Goal: Task Accomplishment & Management: Complete application form

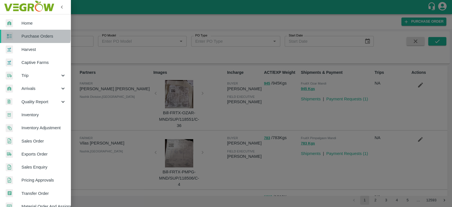
drag, startPoint x: 0, startPoint y: 0, endPoint x: 34, endPoint y: 35, distance: 49.0
click at [34, 35] on span "Purchase Orders" at bounding box center [43, 36] width 45 height 6
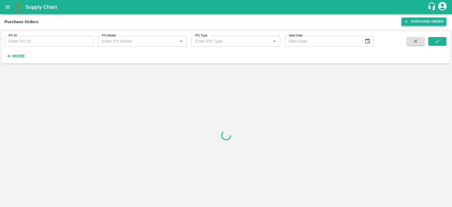
click at [419, 19] on link "Purchase Order" at bounding box center [424, 22] width 45 height 8
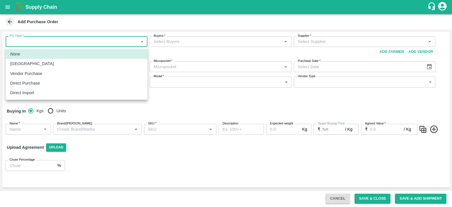
click at [82, 41] on body "Supply Chain Add Purchase Order PO Type   * ​ PO Type Buyers   * Buyers   * Sup…" at bounding box center [226, 103] width 452 height 207
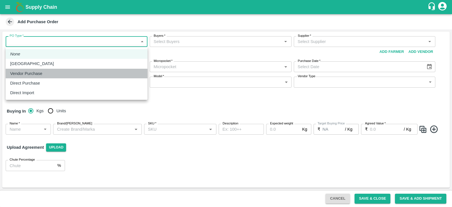
click at [25, 73] on p "Vendor Purchase" at bounding box center [26, 73] width 32 height 6
type input "2"
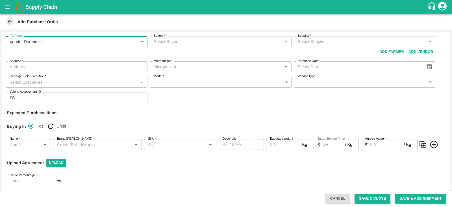
click at [193, 42] on input "Buyers   *" at bounding box center [215, 41] width 129 height 7
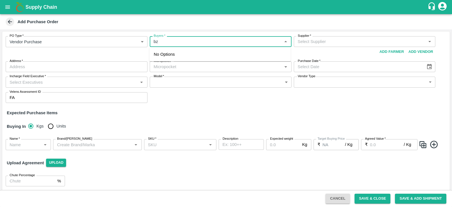
type input "b"
type input "f"
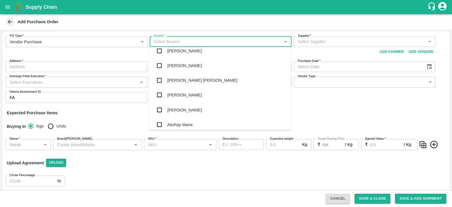
scroll to position [741, 0]
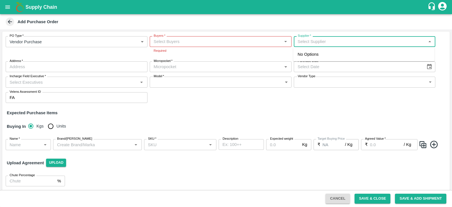
click at [333, 44] on input "Supplier   *" at bounding box center [360, 41] width 129 height 7
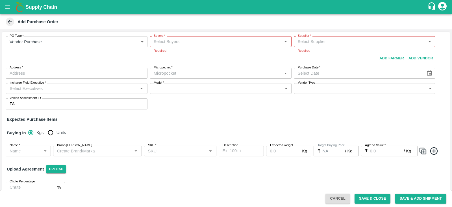
click at [87, 53] on div "PO Type   * Vendor Purchase 2 PO Type" at bounding box center [77, 49] width 142 height 27
click at [104, 58] on div "PO Type   * Vendor Purchase 2 PO Type" at bounding box center [77, 49] width 142 height 27
click at [174, 44] on input "Buyers   *" at bounding box center [215, 41] width 129 height 7
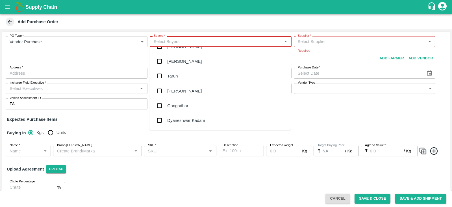
scroll to position [496, 0]
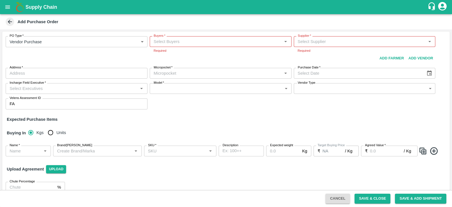
click at [88, 56] on div "PO Type   * Vendor Purchase 2 PO Type" at bounding box center [77, 49] width 142 height 27
click at [114, 58] on div "PO Type   * Vendor Purchase 2 PO Type" at bounding box center [77, 49] width 142 height 27
click at [197, 43] on input "Buyers   *" at bounding box center [215, 41] width 129 height 7
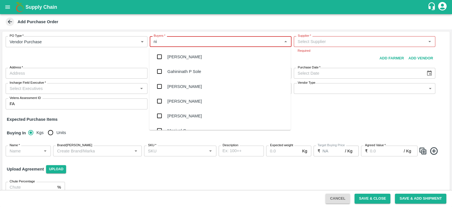
type input "n"
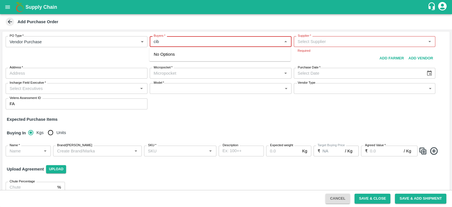
type input "cibi"
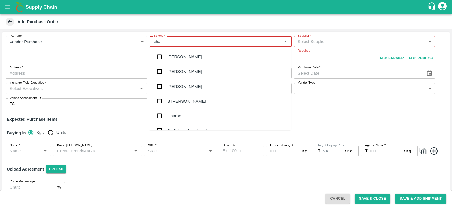
type input "chan"
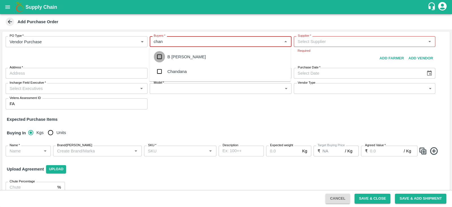
click at [159, 56] on input "checkbox" at bounding box center [159, 56] width 11 height 11
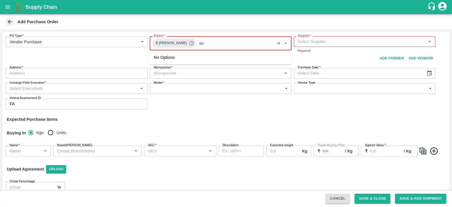
type input "s"
type input "anil"
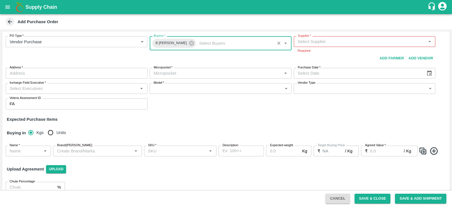
click at [333, 43] on input "Supplier   *" at bounding box center [360, 41] width 129 height 7
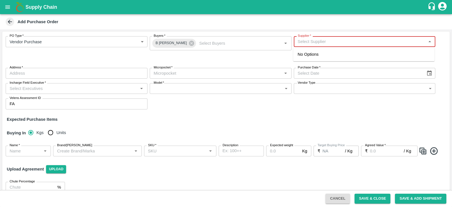
paste input "SWAANUSH FRUIT"
click at [318, 54] on div "SWAANUSH FRUIT-KOYAMBEDU, [GEOGRAPHIC_DATA]-8939024999(Supplier)" at bounding box center [364, 57] width 133 height 13
type input "SWAANUSH FRUIT-KOYAMBEDU, [GEOGRAPHIC_DATA]-8939024999(Supplier)"
type input "[GEOGRAPHIC_DATA], [GEOGRAPHIC_DATA], [GEOGRAPHIC_DATA], [GEOGRAPHIC_DATA]"
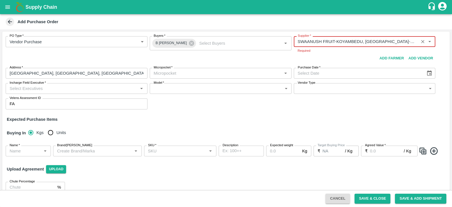
type input "SWAANUSH FRUIT-KOYAMBEDU, [GEOGRAPHIC_DATA]-8939024999(Supplier)"
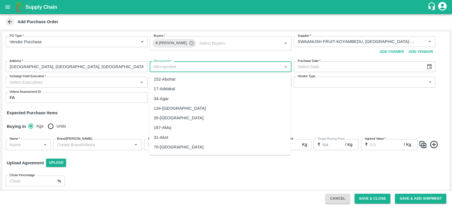
click at [196, 74] on body "Supply Chain Add Purchase Order PO Type   * Vendor Purchase 2 PO Type Buyers   …" at bounding box center [226, 103] width 452 height 207
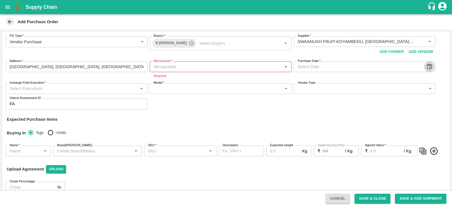
click at [431, 67] on icon "Choose date" at bounding box center [429, 67] width 6 height 6
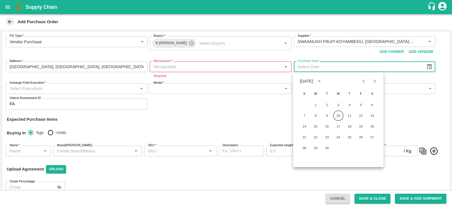
click at [338, 114] on button "10" at bounding box center [338, 115] width 10 height 10
type input "[DATE]"
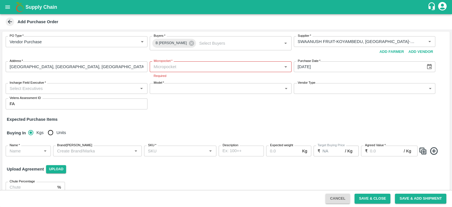
click at [55, 90] on input "Incharge Field Executive   *" at bounding box center [71, 88] width 129 height 7
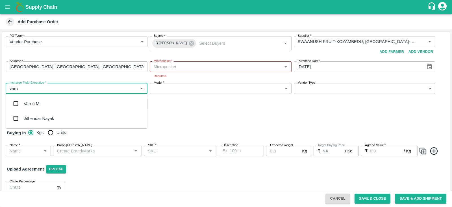
type input "varun"
click at [16, 105] on input "checkbox" at bounding box center [15, 103] width 11 height 11
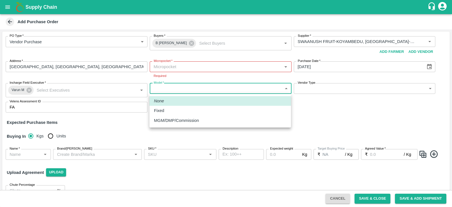
click at [187, 89] on body "Supply Chain Add Purchase Order PO Type   * Vendor Purchase 2 PO Type Buyers   …" at bounding box center [226, 103] width 452 height 207
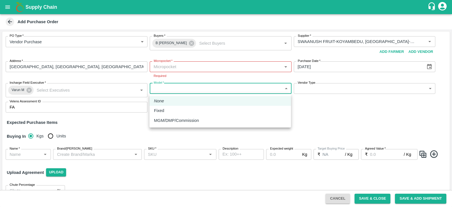
click at [194, 64] on div at bounding box center [226, 103] width 452 height 207
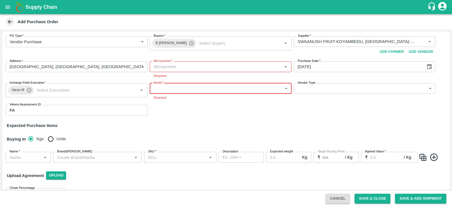
click at [88, 55] on div "PO Type   * Vendor Purchase 2 PO Type" at bounding box center [77, 46] width 142 height 21
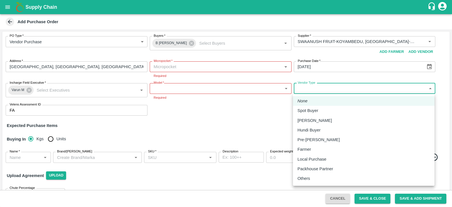
click at [335, 90] on body "Supply Chain Add Purchase Order PO Type   * Vendor Purchase 2 PO Type Buyers   …" at bounding box center [226, 103] width 452 height 207
click at [220, 122] on div at bounding box center [226, 103] width 452 height 207
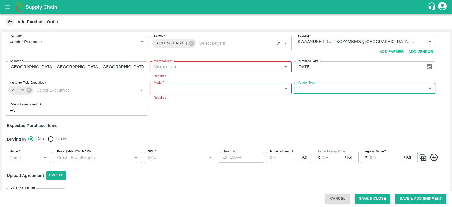
click at [210, 44] on input "Buyers   *" at bounding box center [235, 43] width 76 height 7
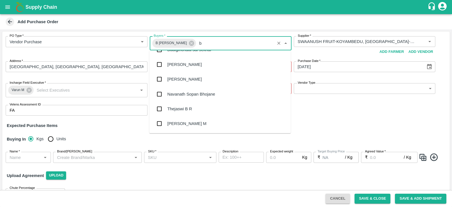
scroll to position [229, 0]
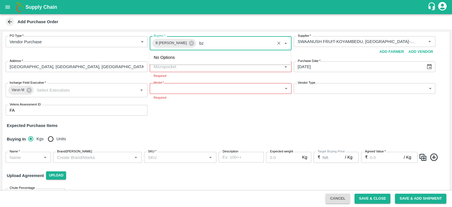
type input "b"
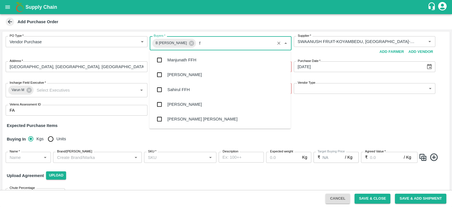
scroll to position [0, 0]
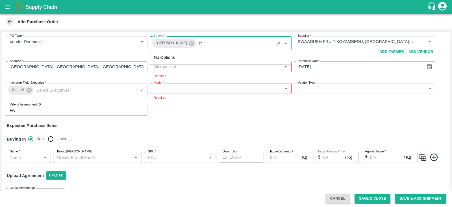
type input "f"
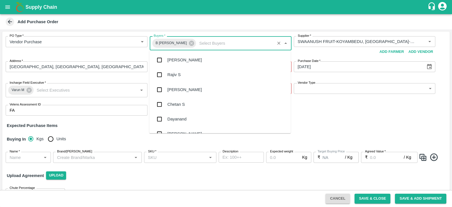
scroll to position [2548, 0]
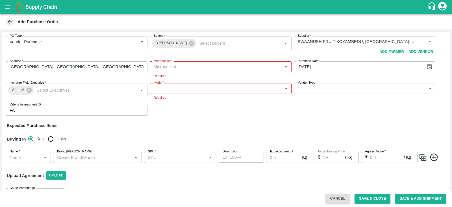
click at [318, 119] on div "PO Type   * Vendor Purchase 2 PO Type Buyers   * B [PERSON_NAME] Buyers   * Sup…" at bounding box center [226, 76] width 448 height 88
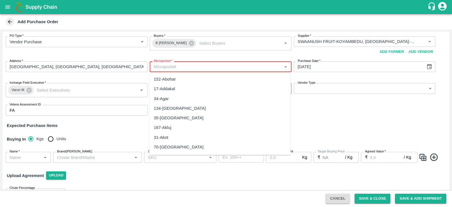
click at [217, 70] on input "Micropocket   *" at bounding box center [215, 66] width 129 height 7
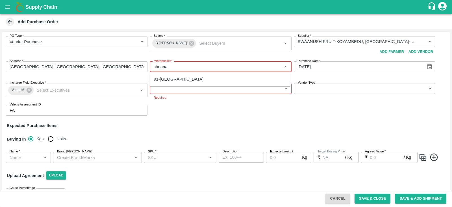
click at [201, 77] on div "91-[GEOGRAPHIC_DATA]" at bounding box center [220, 79] width 142 height 10
type input "91-[GEOGRAPHIC_DATA]"
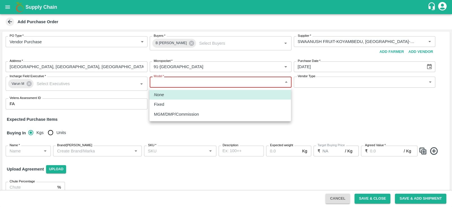
click at [197, 89] on body "Supply Chain Add Purchase Order PO Type   * Vendor Purchase 2 PO Type Buyers   …" at bounding box center [226, 103] width 452 height 207
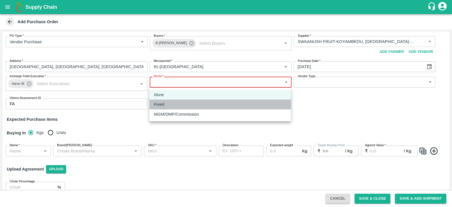
click at [189, 105] on div "Fixed" at bounding box center [220, 104] width 133 height 6
type input "Fixed"
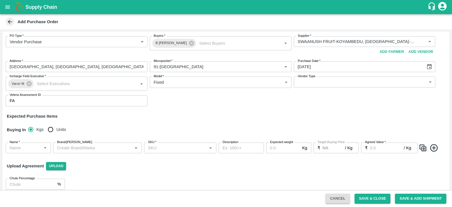
click at [314, 107] on div "PO Type   * Vendor Purchase 2 PO Type Buyers   * B [PERSON_NAME] Buyers   * Sup…" at bounding box center [226, 71] width 448 height 79
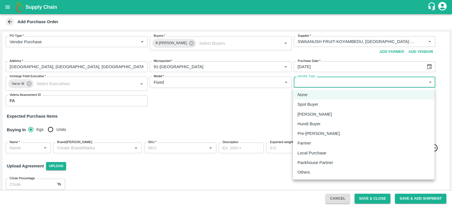
click at [336, 85] on body "Supply Chain Add Purchase Order PO Type   * Vendor Purchase 2 PO Type Buyers   …" at bounding box center [226, 103] width 452 height 207
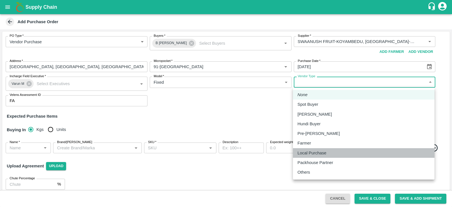
click at [314, 154] on p "Local Purchase" at bounding box center [312, 153] width 29 height 6
type input "LOCAL_PURCHASE"
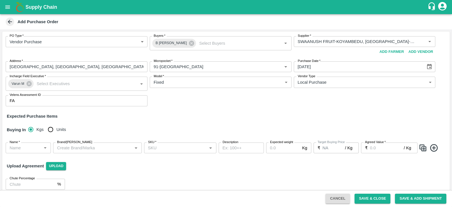
click at [231, 113] on div "Expected Purchase Items" at bounding box center [226, 116] width 439 height 6
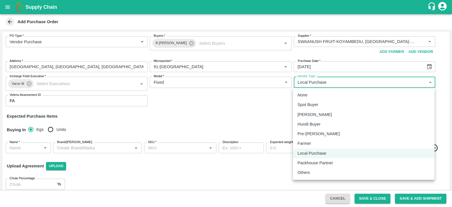
click at [329, 85] on body "Supply Chain Add Purchase Order PO Type   * Vendor Purchase 2 PO Type Buyers   …" at bounding box center [226, 103] width 452 height 207
click at [201, 124] on div at bounding box center [226, 103] width 452 height 207
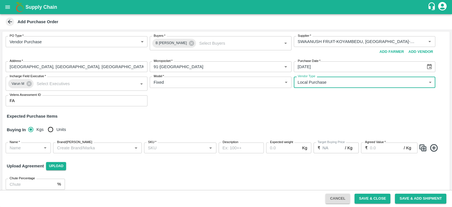
scroll to position [6, 0]
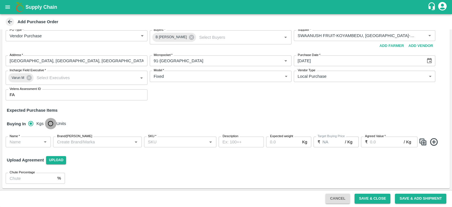
click at [49, 124] on input "Units" at bounding box center [50, 123] width 11 height 11
radio input "true"
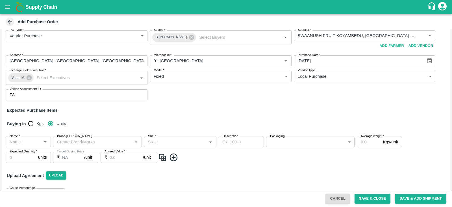
click at [44, 142] on icon "Open" at bounding box center [45, 142] width 6 height 6
type input "d"
type input "dragon"
click at [44, 142] on icon "Close" at bounding box center [45, 141] width 3 height 1
click at [29, 141] on input "Name   *" at bounding box center [23, 141] width 32 height 7
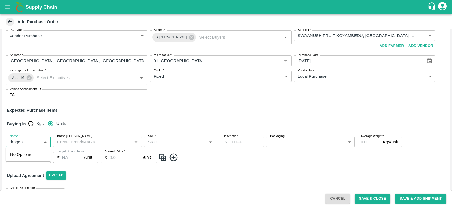
click at [29, 141] on input "Name   *" at bounding box center [23, 141] width 32 height 7
type input "D"
